Goal: Task Accomplishment & Management: Use online tool/utility

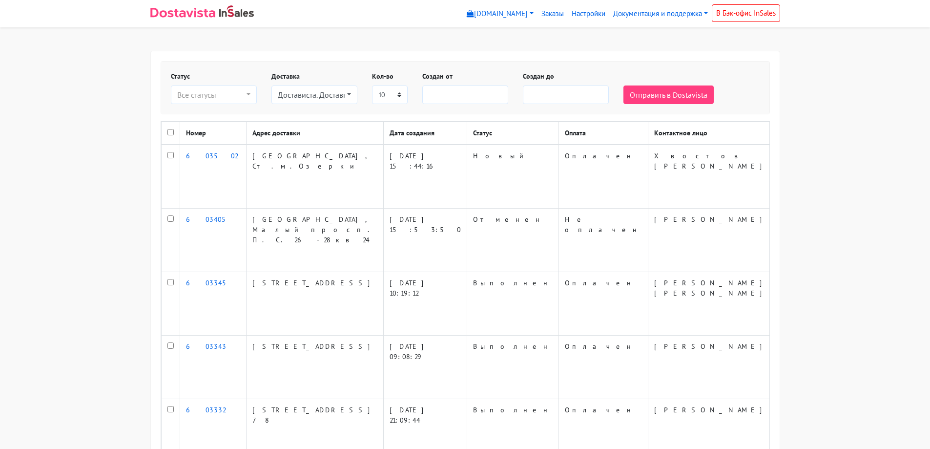
select select
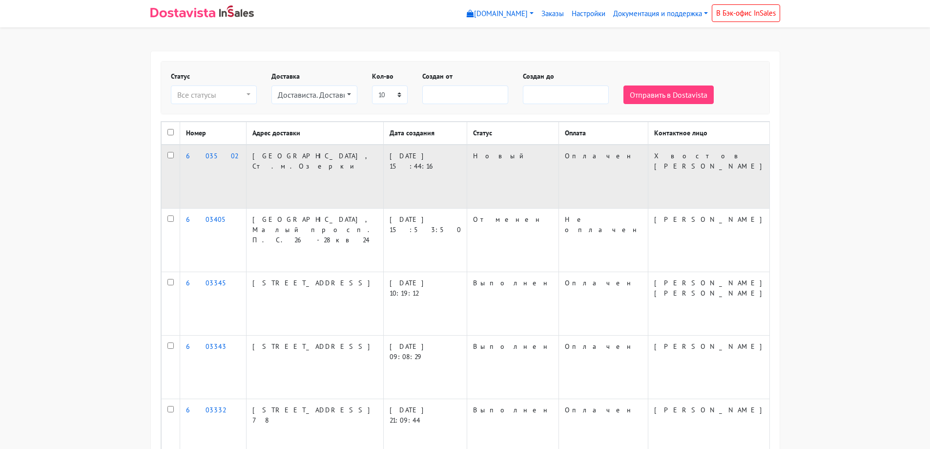
click at [168, 158] on input "checkbox" at bounding box center [170, 155] width 6 height 6
checkbox input "true"
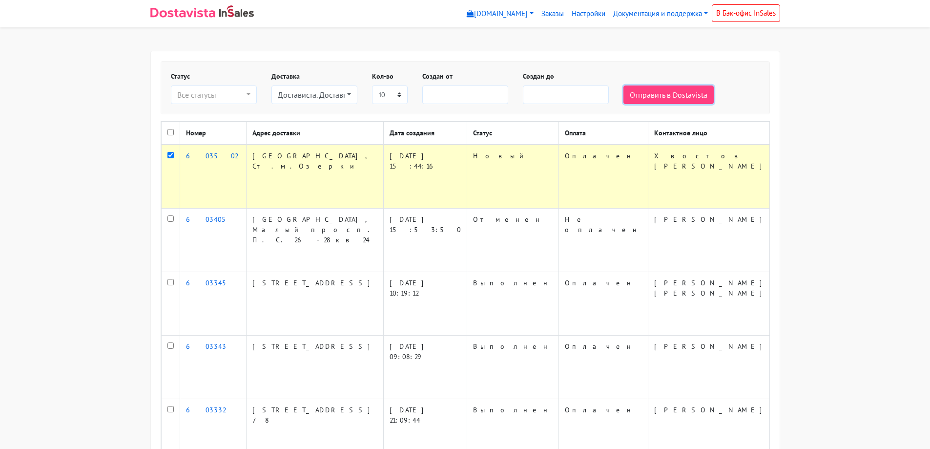
click at [669, 96] on button "Отправить в Dostavista" at bounding box center [668, 94] width 90 height 19
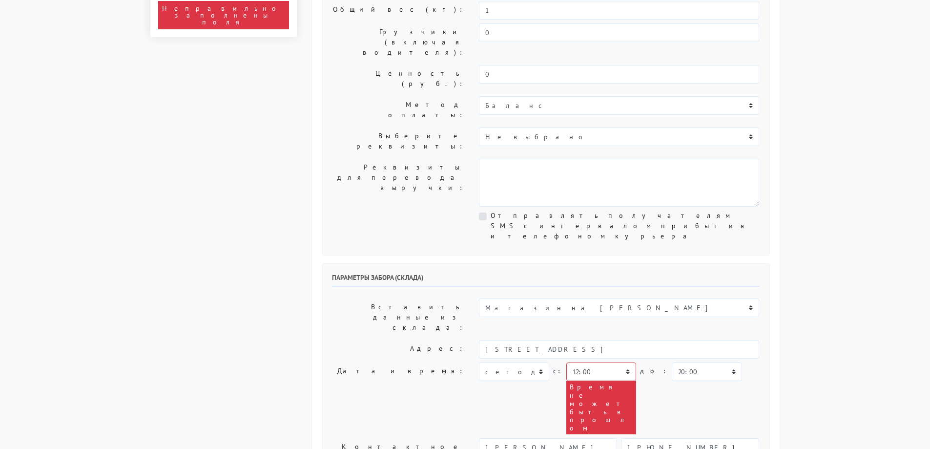
scroll to position [195, 0]
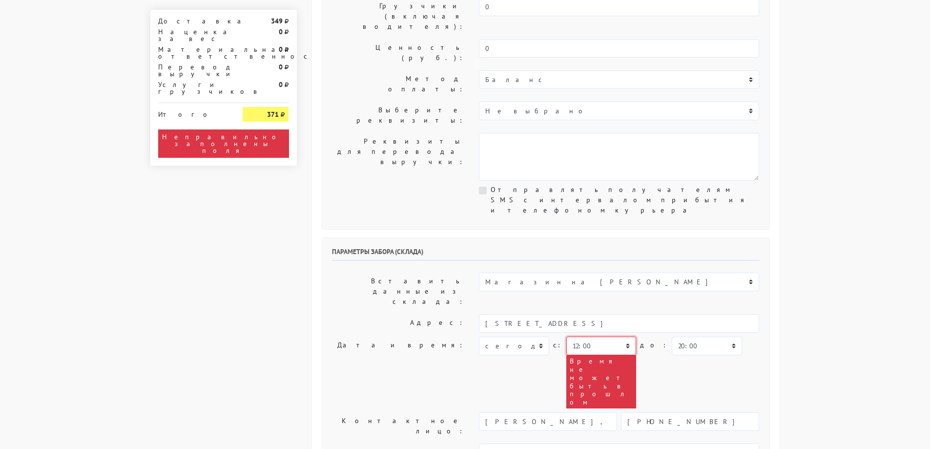
click at [615, 336] on select "00:00 00:30 01:00 01:30 02:00 02:30 03:00 03:30 04:00 04:30 05:00 05:30 06:00 0…" at bounding box center [601, 345] width 70 height 19
select select "17:30"
click at [566, 336] on select "00:00 00:30 01:00 01:30 02:00 02:30 03:00 03:30 04:00 04:30 05:00 05:30 06:00 0…" at bounding box center [601, 345] width 70 height 19
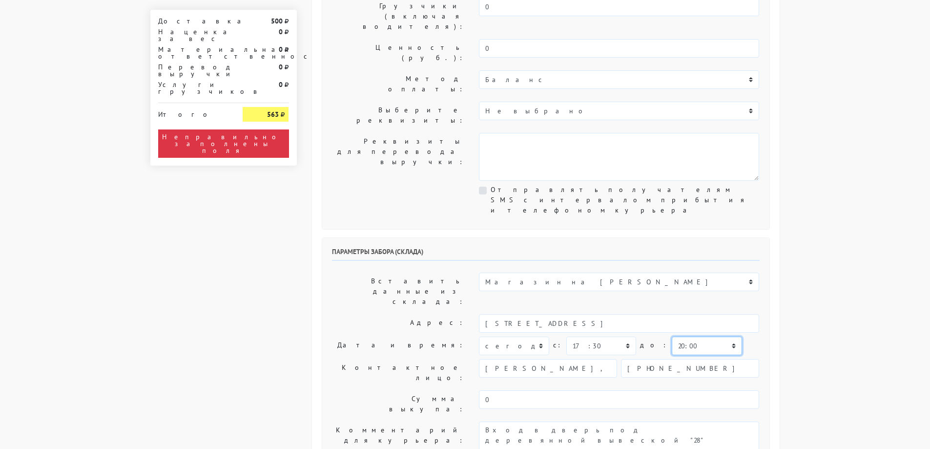
click at [680, 336] on select "00:00 00:30 01:00 01:30 02:00 02:30 03:00 03:30 04:00 04:30 05:00 05:30 06:00 0…" at bounding box center [707, 345] width 70 height 19
select select "18:00"
click at [672, 336] on select "00:00 00:30 01:00 01:30 02:00 02:30 03:00 03:30 04:00 04:30 05:00 05:30 06:00 0…" at bounding box center [707, 345] width 70 height 19
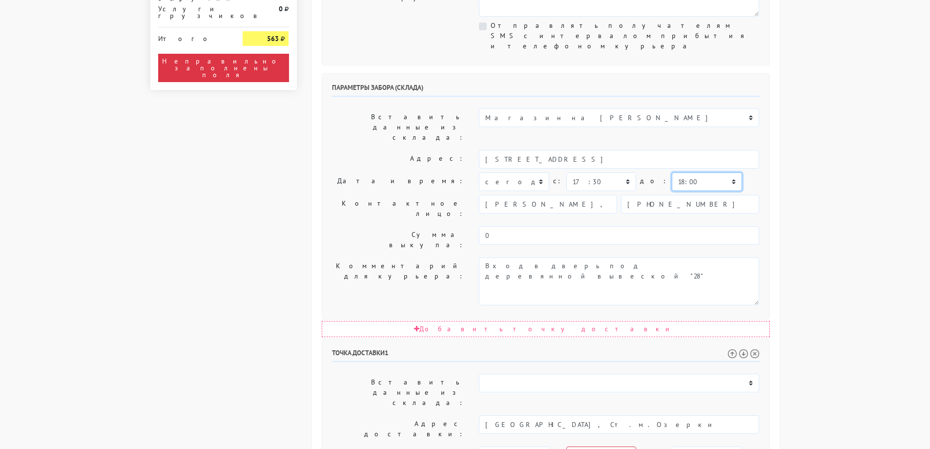
scroll to position [342, 0]
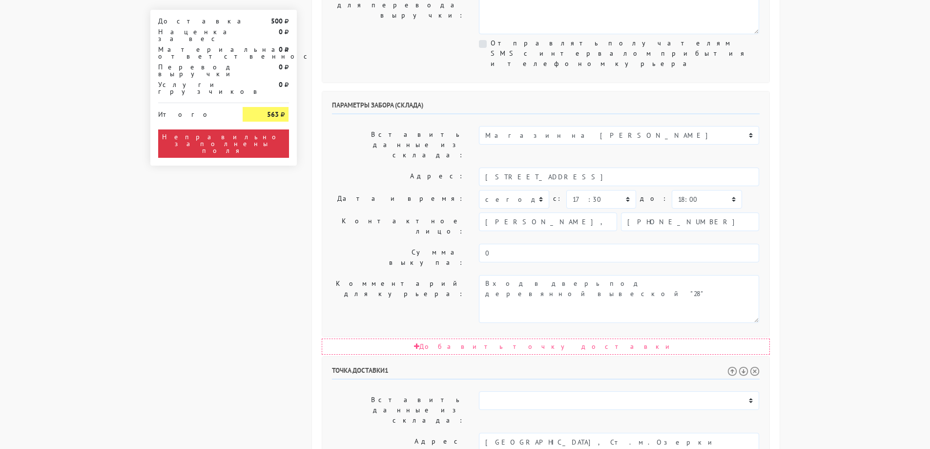
select select "18:00"
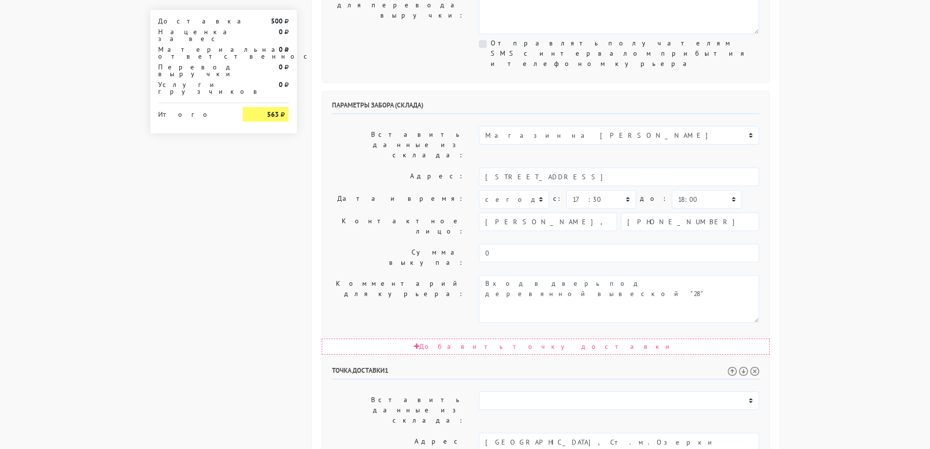
select select "19:00"
drag, startPoint x: 671, startPoint y: 359, endPoint x: 432, endPoint y: 311, distance: 244.0
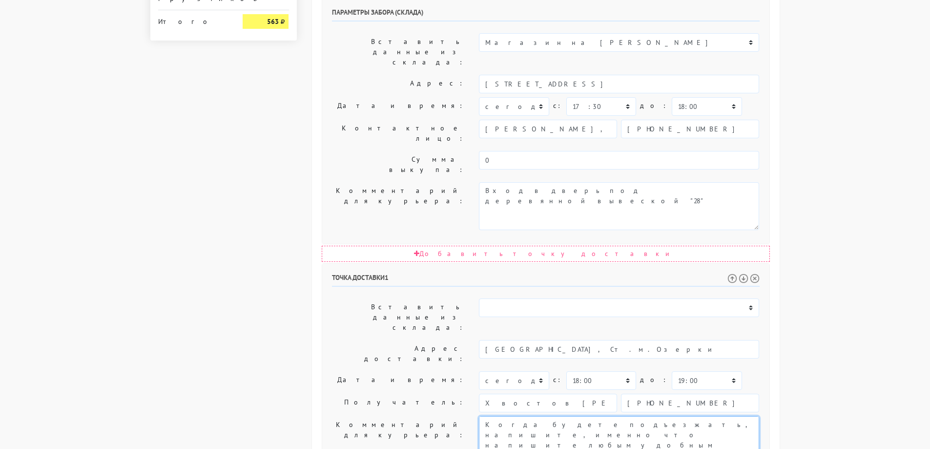
scroll to position [452, 0]
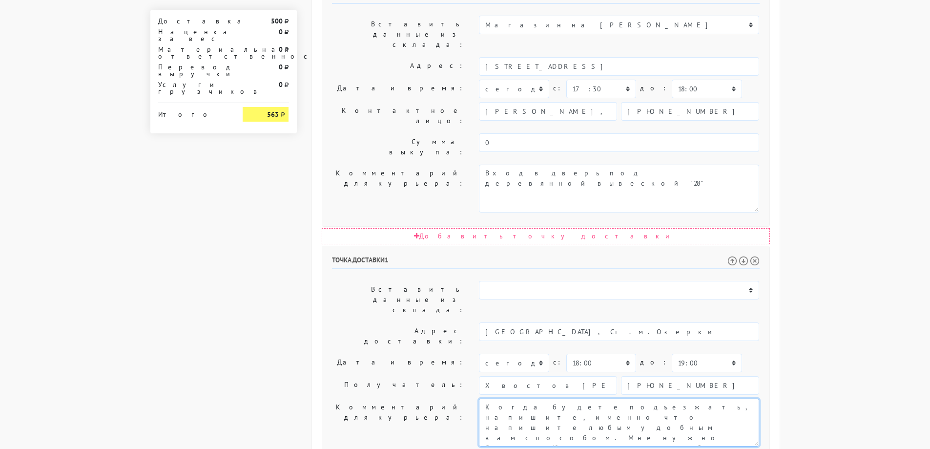
type textarea "Когда будете подъезжать, напишите, именно что напишите любым удобным вам способ…"
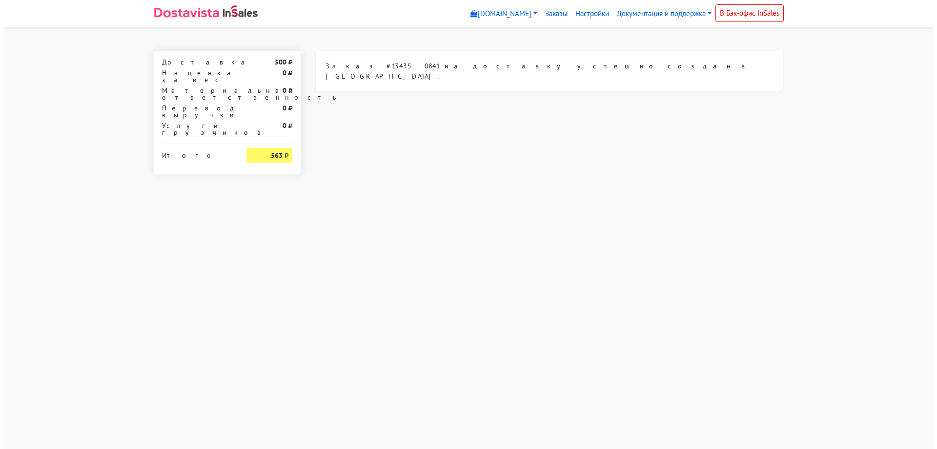
scroll to position [0, 0]
